Goal: Task Accomplishment & Management: Use online tool/utility

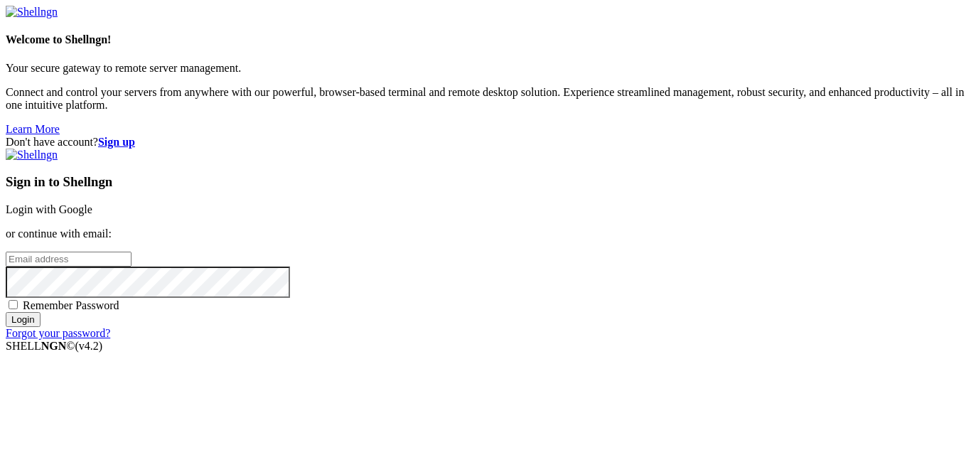
click at [92, 203] on link "Login with Google" at bounding box center [49, 209] width 87 height 12
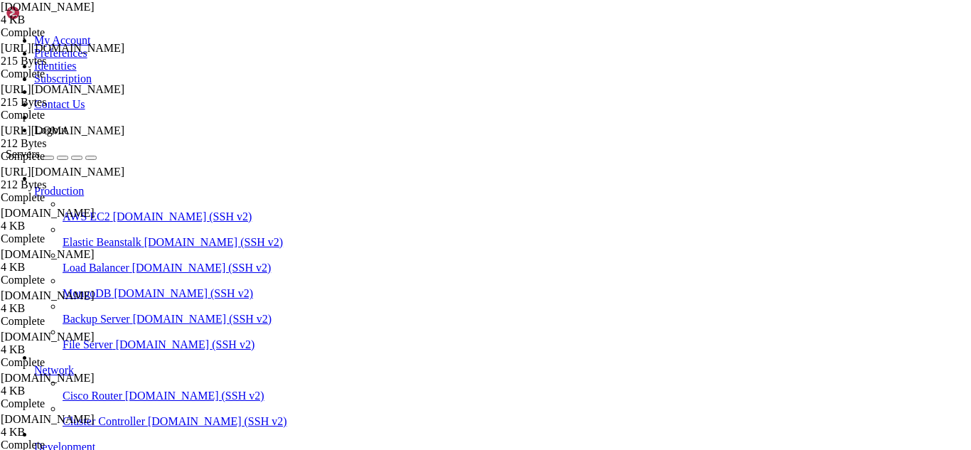
scroll to position [4531, 0]
drag, startPoint x: 188, startPoint y: 1222, endPoint x: 179, endPoint y: 1224, distance: 8.6
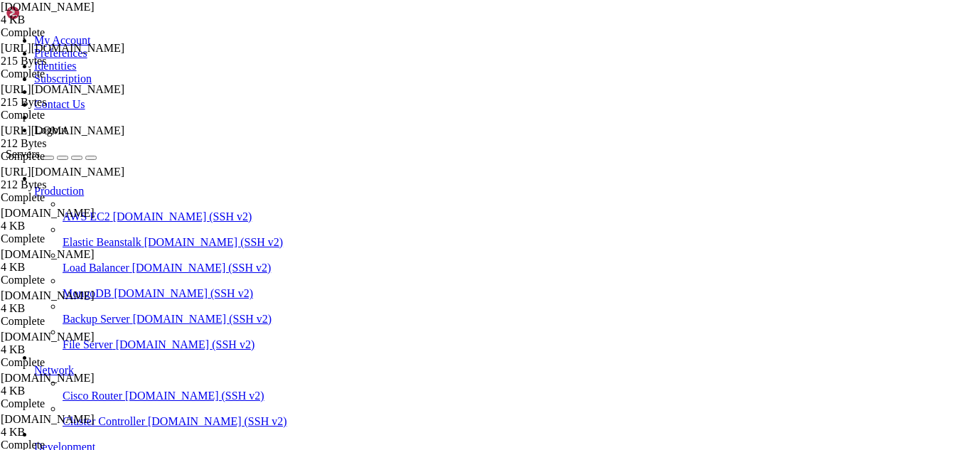
scroll to position [4591, 0]
drag, startPoint x: 451, startPoint y: 1207, endPoint x: 12, endPoint y: 1185, distance: 439.8
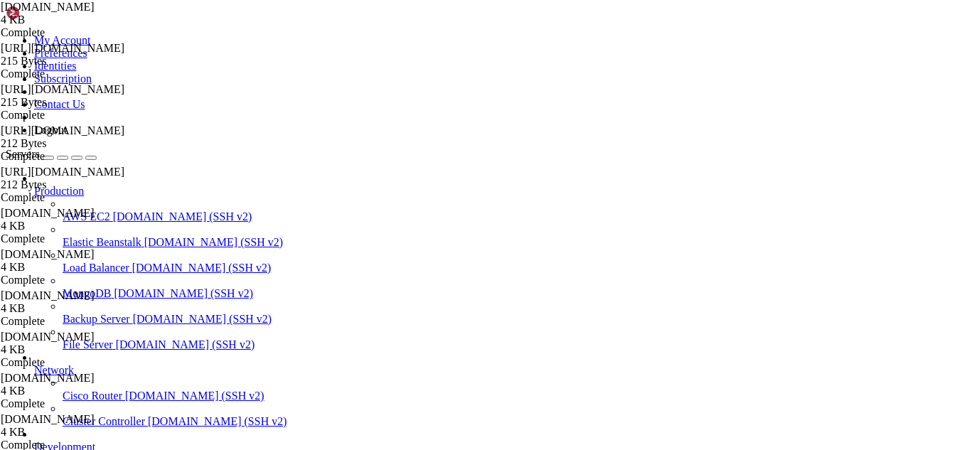
drag, startPoint x: 323, startPoint y: 1215, endPoint x: 298, endPoint y: 1220, distance: 25.4
drag, startPoint x: 308, startPoint y: 1021, endPoint x: 264, endPoint y: 1010, distance: 45.5
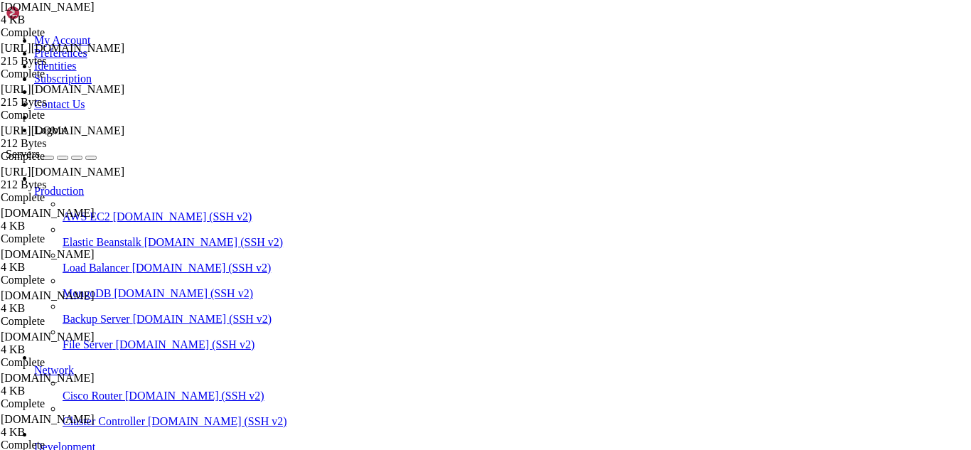
drag, startPoint x: 380, startPoint y: 1211, endPoint x: 332, endPoint y: 1215, distance: 47.7
drag, startPoint x: 362, startPoint y: 1208, endPoint x: 335, endPoint y: 1209, distance: 27.7
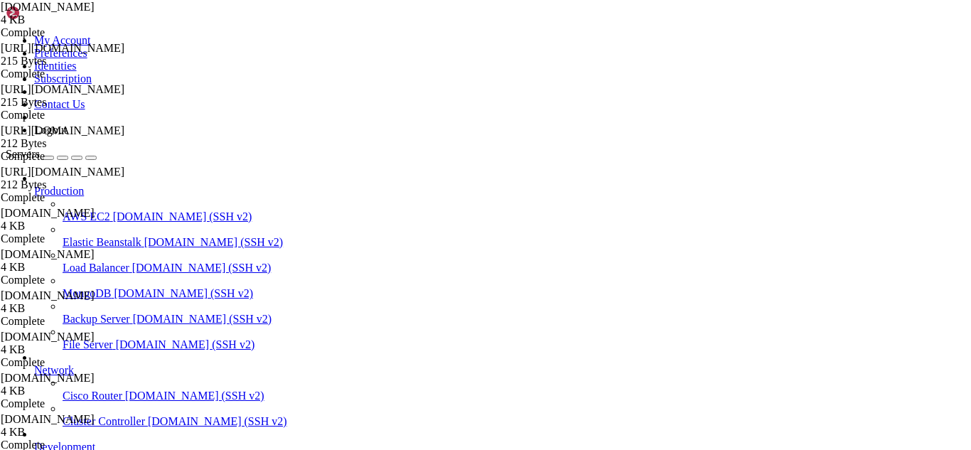
scroll to position [4663, 0]
drag, startPoint x: 503, startPoint y: 1207, endPoint x: 12, endPoint y: 1195, distance: 491.2
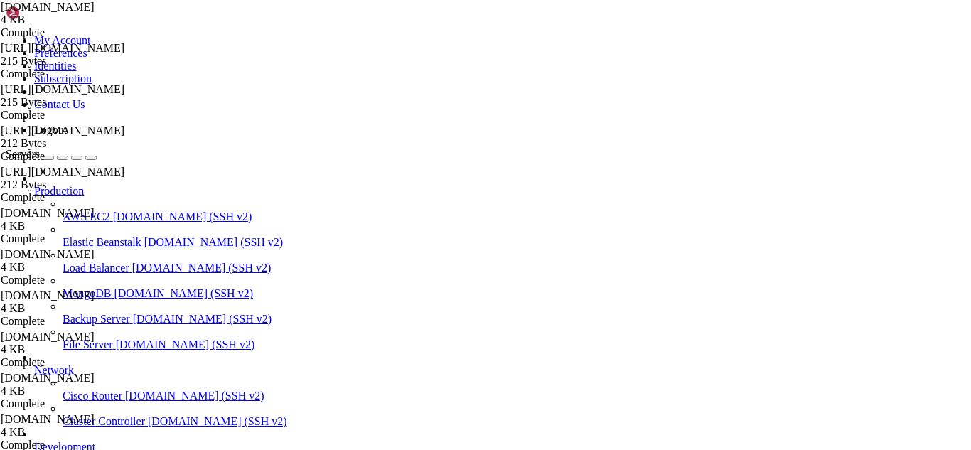
drag, startPoint x: 496, startPoint y: 1191, endPoint x: 11, endPoint y: 1160, distance: 485.7
drag, startPoint x: 366, startPoint y: 1209, endPoint x: 289, endPoint y: 1216, distance: 77.8
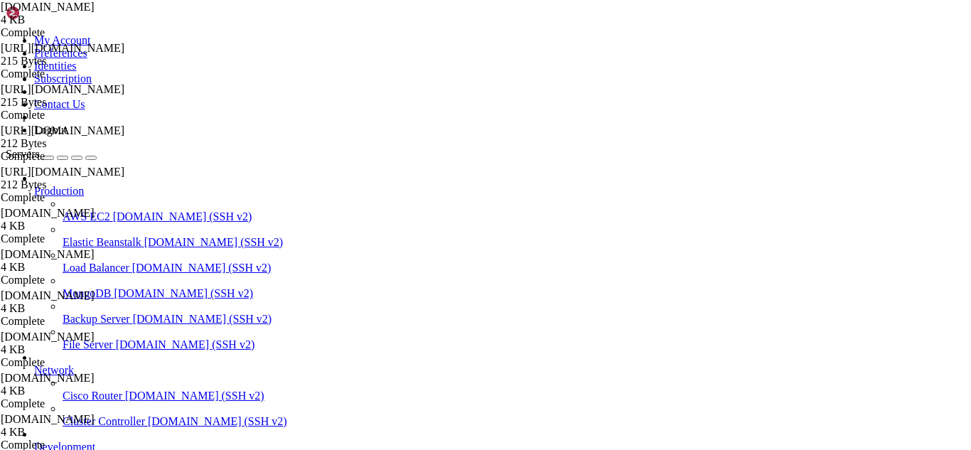
scroll to position [4712, 0]
drag, startPoint x: 365, startPoint y: 1215, endPoint x: 336, endPoint y: 1215, distance: 28.4
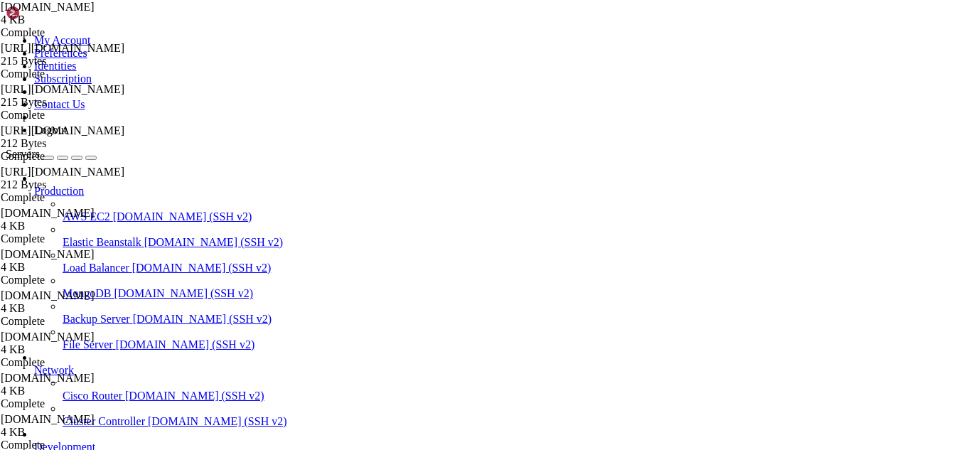
drag, startPoint x: 316, startPoint y: 1209, endPoint x: 14, endPoint y: 1148, distance: 308.0
drag, startPoint x: 358, startPoint y: 1213, endPoint x: 349, endPoint y: 1213, distance: 9.2
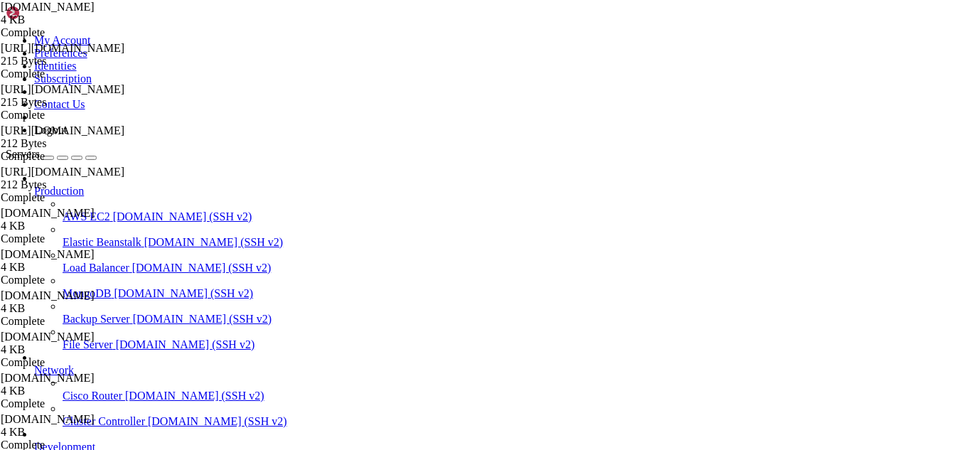
drag, startPoint x: 382, startPoint y: 1215, endPoint x: 330, endPoint y: 1211, distance: 52.1
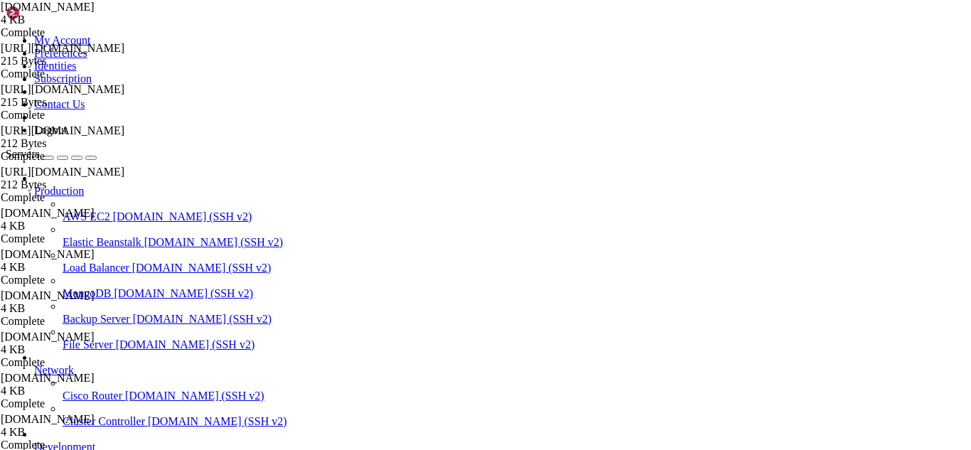
scroll to position [4808, 0]
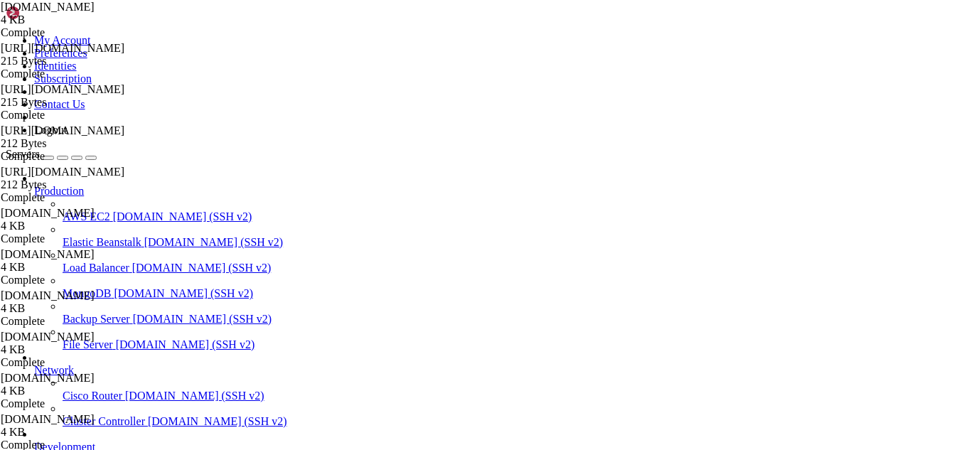
drag, startPoint x: 133, startPoint y: 1215, endPoint x: 11, endPoint y: 1029, distance: 222.7
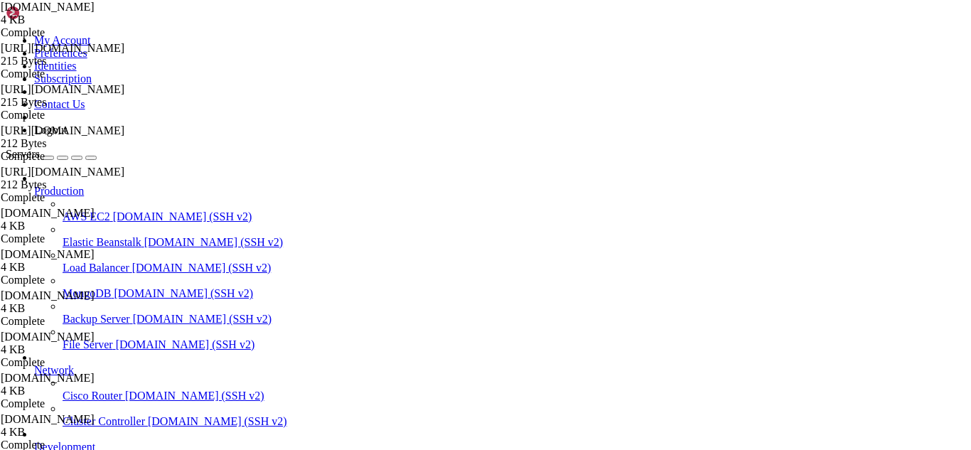
drag, startPoint x: 377, startPoint y: 1216, endPoint x: 338, endPoint y: 1218, distance: 39.1
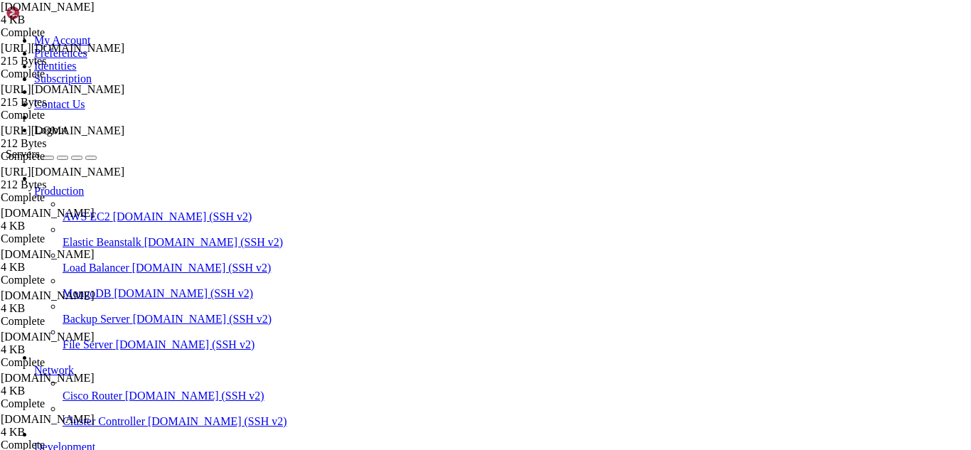
drag, startPoint x: 343, startPoint y: 1094, endPoint x: 256, endPoint y: 1078, distance: 88.9
drag, startPoint x: 357, startPoint y: 1214, endPoint x: 338, endPoint y: 1212, distance: 19.2
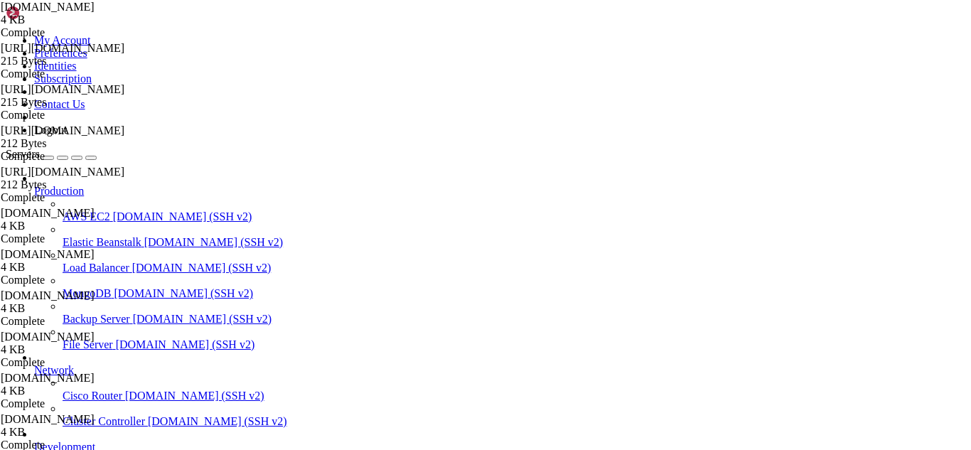
drag, startPoint x: 391, startPoint y: 1215, endPoint x: 359, endPoint y: 1219, distance: 32.2
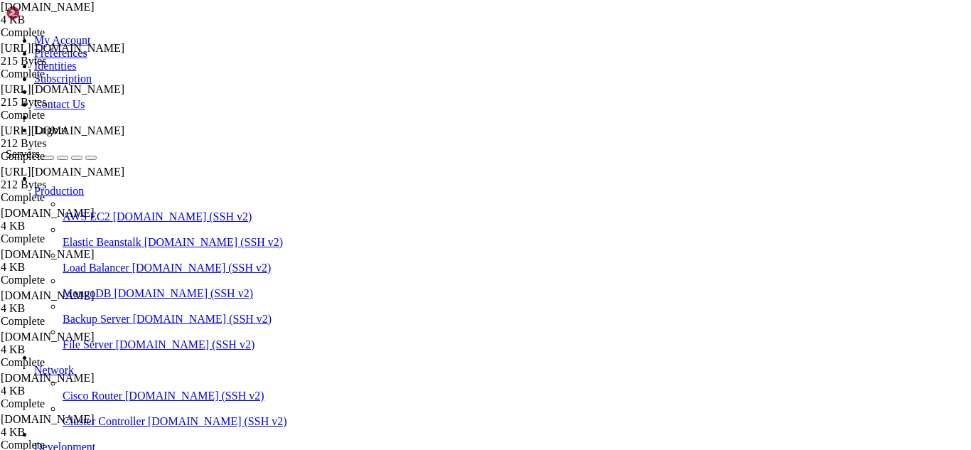
drag, startPoint x: 166, startPoint y: 1208, endPoint x: 13, endPoint y: 1051, distance: 219.1
drag, startPoint x: 368, startPoint y: 1202, endPoint x: 333, endPoint y: 1203, distance: 35.6
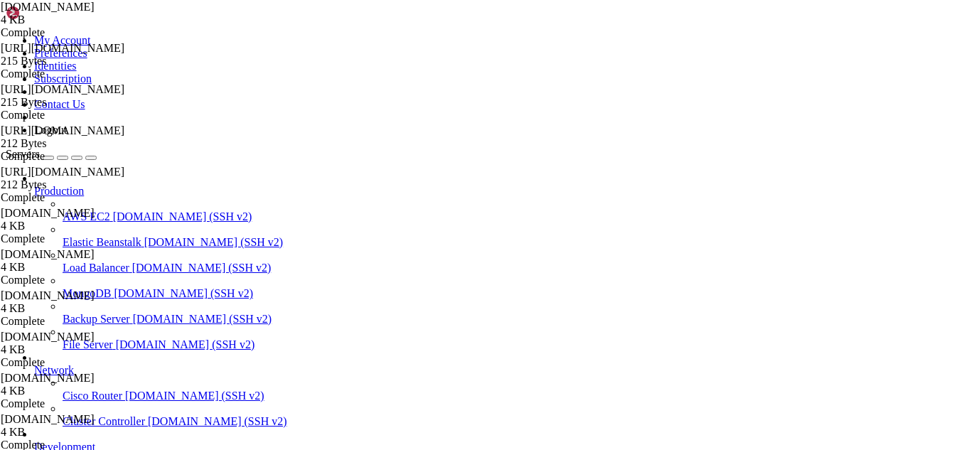
drag, startPoint x: 254, startPoint y: 1215, endPoint x: 226, endPoint y: 1210, distance: 28.2
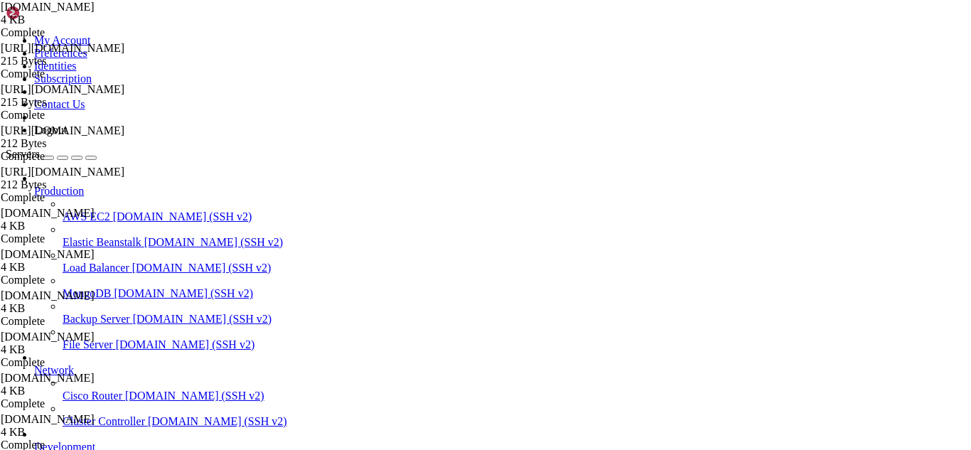
drag, startPoint x: 70, startPoint y: 1210, endPoint x: 11, endPoint y: 1197, distance: 60.4
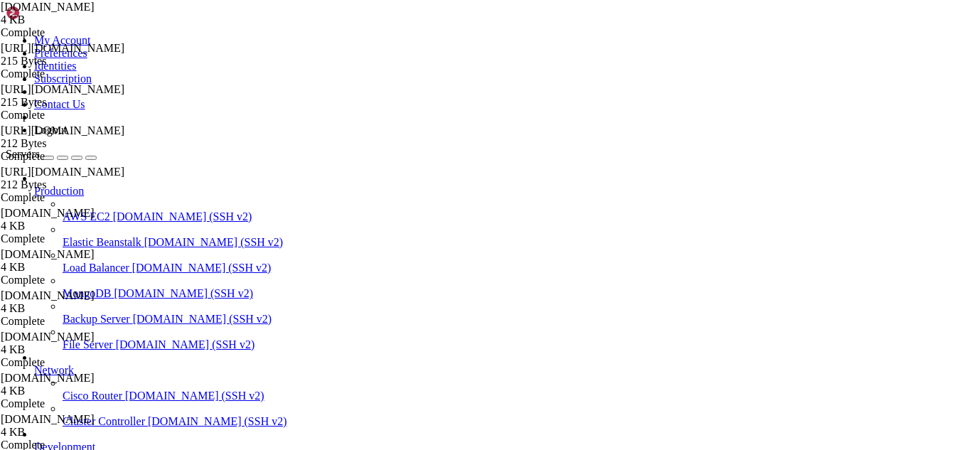
drag, startPoint x: 370, startPoint y: 1217, endPoint x: 316, endPoint y: 1215, distance: 54.1
drag, startPoint x: 320, startPoint y: 1215, endPoint x: 288, endPoint y: 1215, distance: 32.0
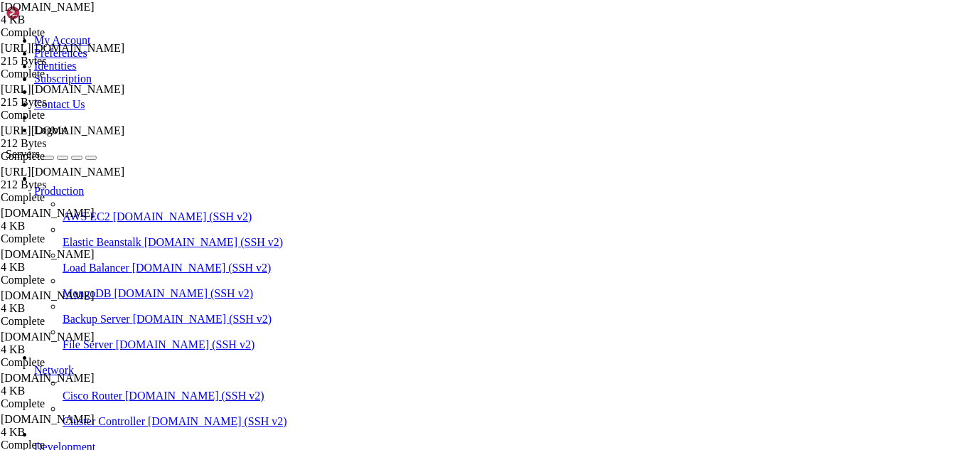
drag, startPoint x: 53, startPoint y: 1205, endPoint x: 11, endPoint y: 1185, distance: 46.1
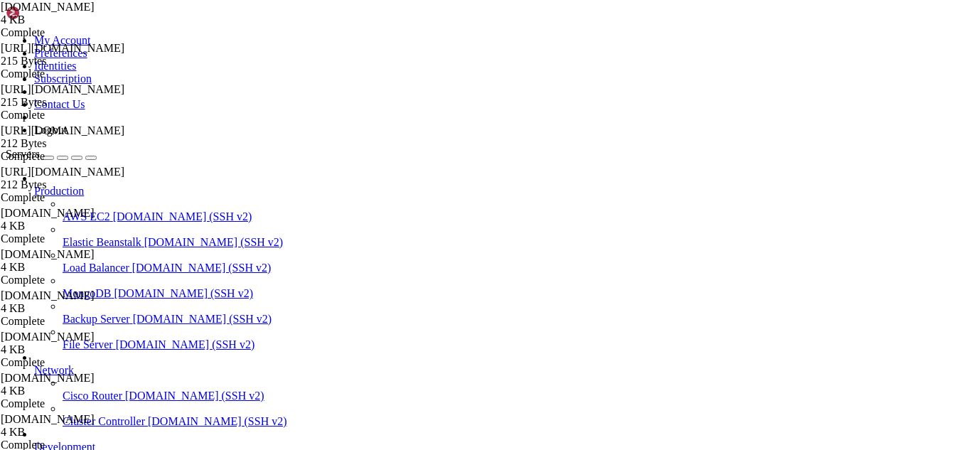
drag, startPoint x: 326, startPoint y: 1228, endPoint x: 274, endPoint y: 1213, distance: 54.0
